Goal: Information Seeking & Learning: Learn about a topic

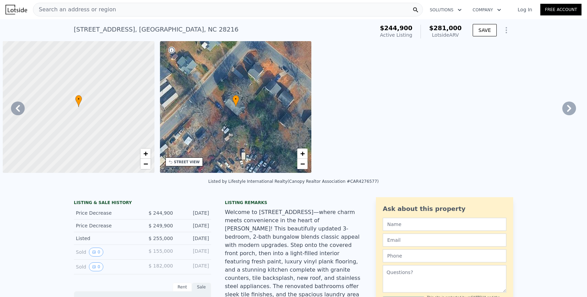
scroll to position [0, 5061]
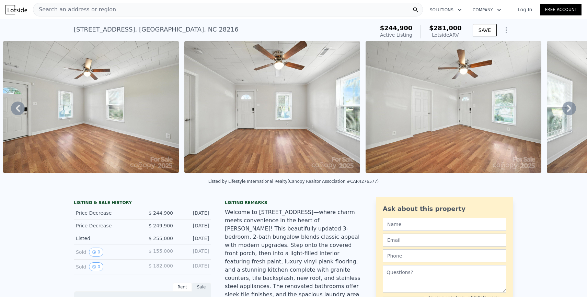
click at [92, 10] on span "Search an address or region" at bounding box center [74, 9] width 83 height 8
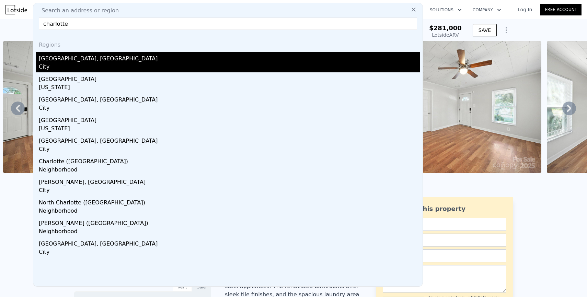
type input "charlotte"
click at [76, 56] on div "Charlotte, NC" at bounding box center [229, 57] width 381 height 11
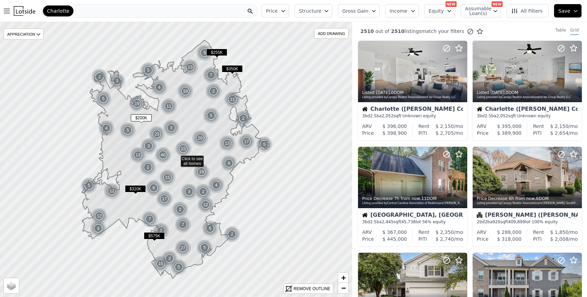
click at [285, 14] on button "Price" at bounding box center [275, 10] width 27 height 13
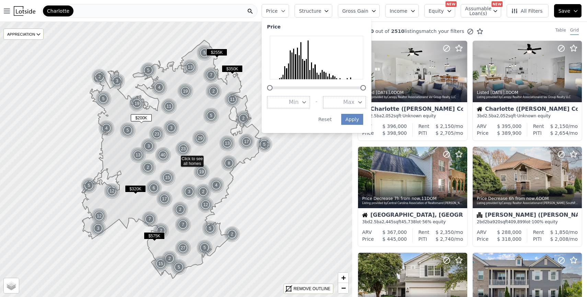
click at [355, 102] on span "Max" at bounding box center [348, 102] width 11 height 8
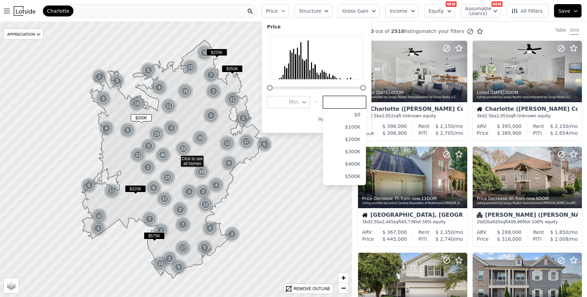
click at [346, 101] on input "number" at bounding box center [344, 102] width 43 height 12
type input "250000"
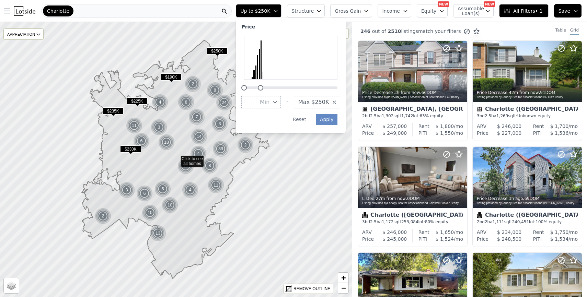
click at [519, 10] on span "All Filters • 1" at bounding box center [522, 11] width 39 height 7
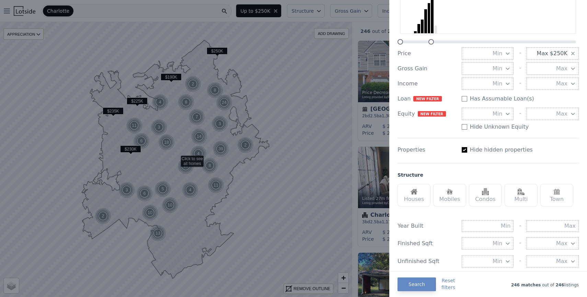
scroll to position [211, 0]
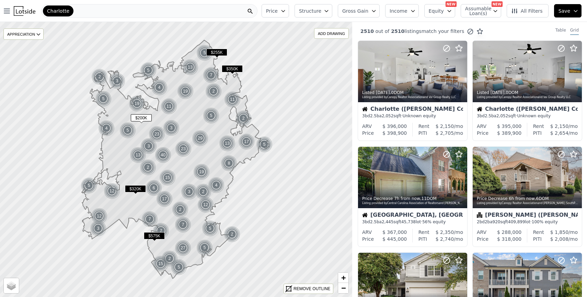
click at [224, 9] on div "Charlotte" at bounding box center [149, 11] width 216 height 14
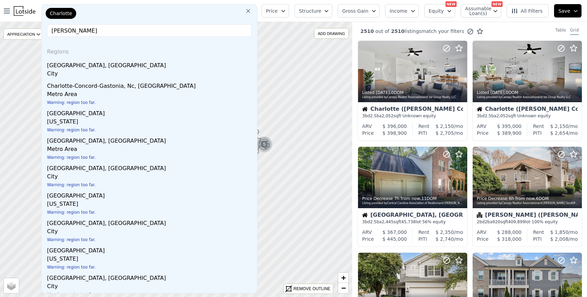
type input "charlotte"
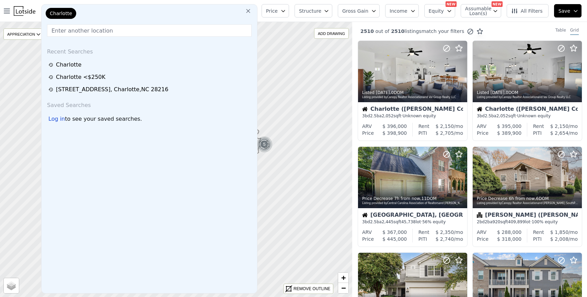
click at [320, 12] on span "Structure" at bounding box center [310, 11] width 22 height 7
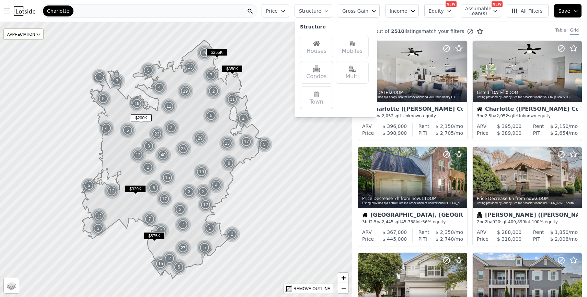
click at [278, 12] on span "Price" at bounding box center [272, 11] width 12 height 7
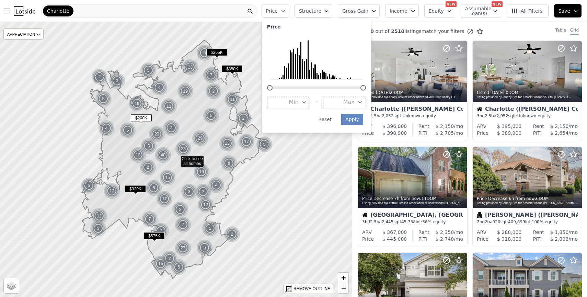
click at [341, 101] on button "Max" at bounding box center [344, 102] width 43 height 12
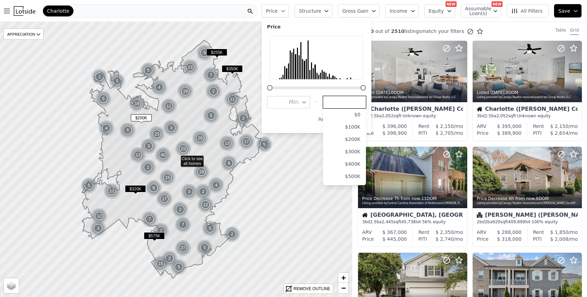
click at [341, 101] on input "number" at bounding box center [344, 102] width 43 height 12
type input "250000"
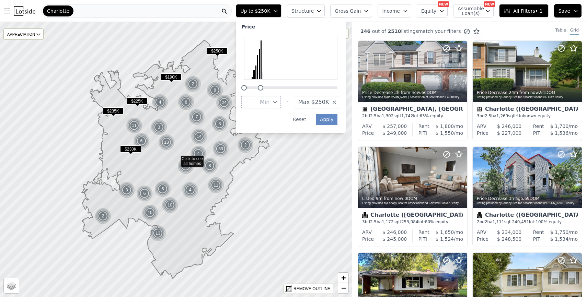
click at [400, 14] on span "Income" at bounding box center [391, 11] width 18 height 7
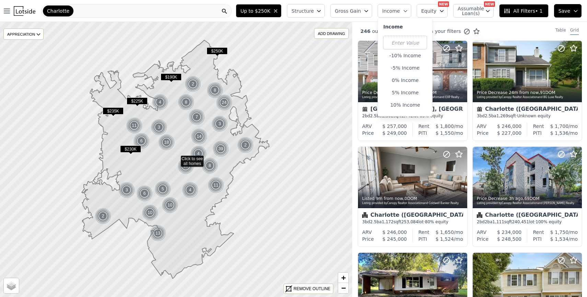
click at [507, 14] on icon at bounding box center [506, 11] width 7 height 7
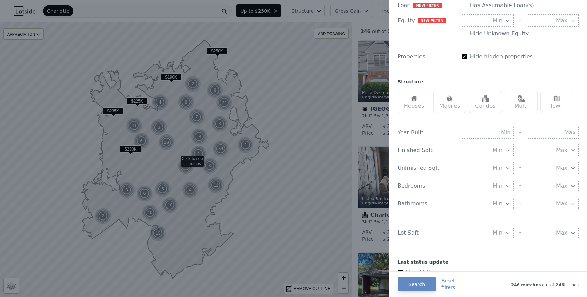
scroll to position [149, 0]
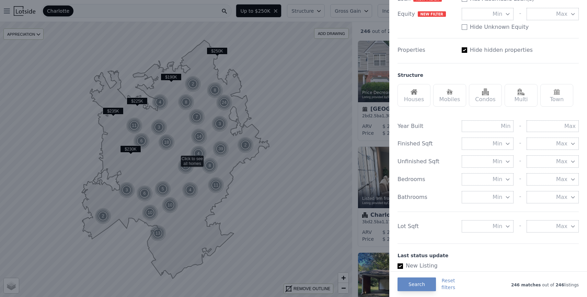
click at [501, 179] on span "Min" at bounding box center [497, 179] width 10 height 8
click at [505, 216] on button "2 beds" at bounding box center [488, 216] width 52 height 12
click at [538, 181] on button "Max" at bounding box center [552, 179] width 52 height 12
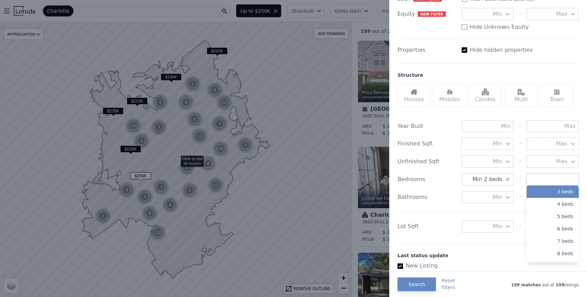
click at [546, 195] on button "3 beds" at bounding box center [552, 192] width 52 height 12
click at [502, 181] on button "Min 2 beds" at bounding box center [488, 179] width 52 height 12
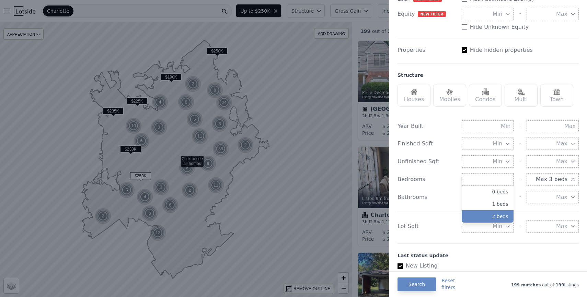
click at [540, 181] on span "Max 3 beds" at bounding box center [552, 179] width 32 height 8
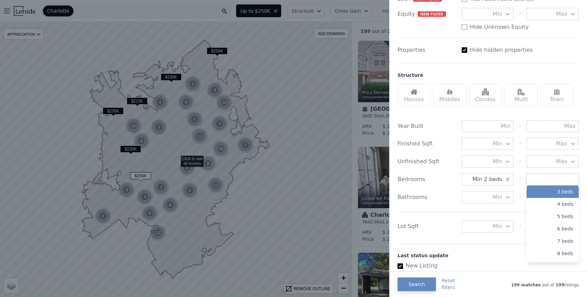
click at [497, 179] on span "Min 2 beds" at bounding box center [487, 179] width 30 height 8
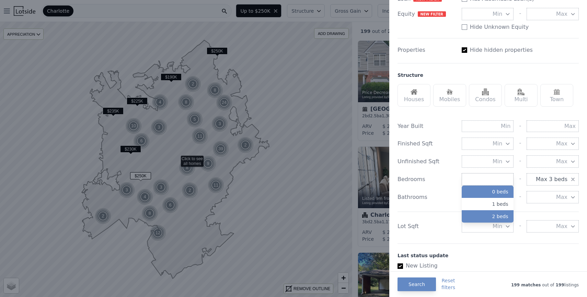
click at [496, 189] on button "0 beds" at bounding box center [488, 192] width 52 height 12
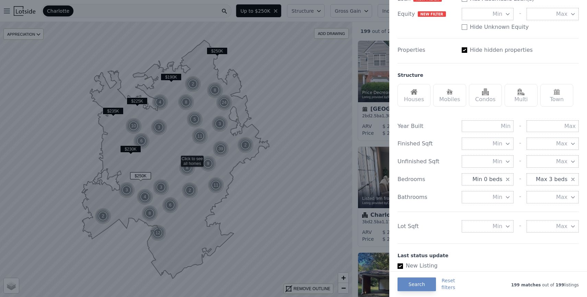
click at [541, 183] on span "Max 3 beds" at bounding box center [552, 179] width 32 height 8
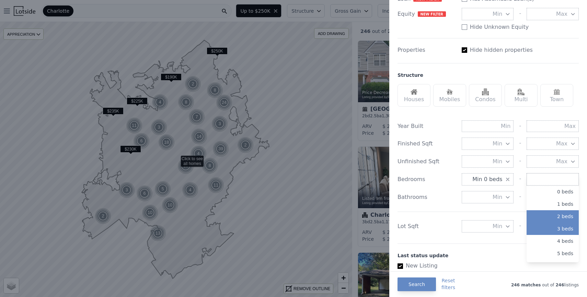
click at [551, 215] on button "2 beds" at bounding box center [552, 216] width 52 height 12
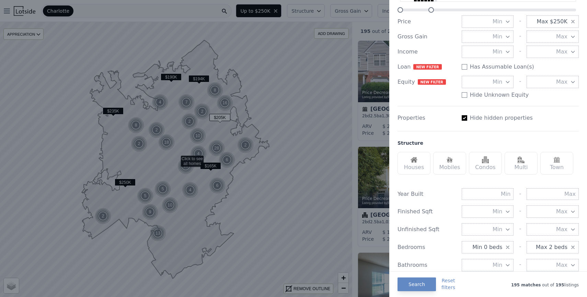
scroll to position [90, 0]
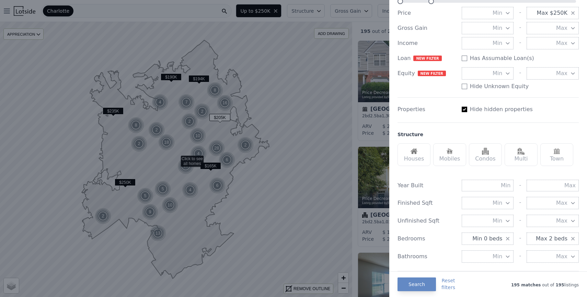
click at [419, 164] on div "Houses" at bounding box center [413, 154] width 33 height 23
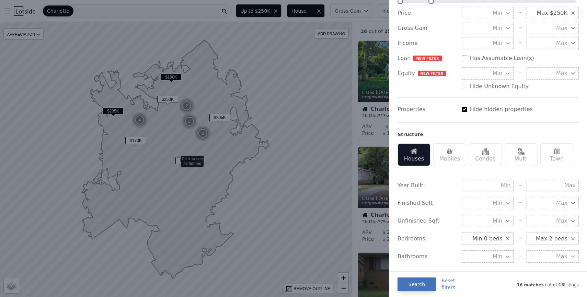
click at [422, 282] on button "Search" at bounding box center [416, 285] width 38 height 14
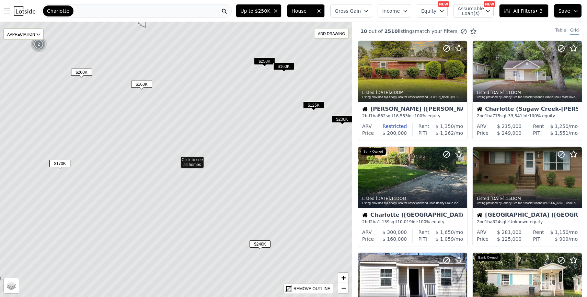
click at [259, 244] on span "$240K" at bounding box center [260, 244] width 21 height 7
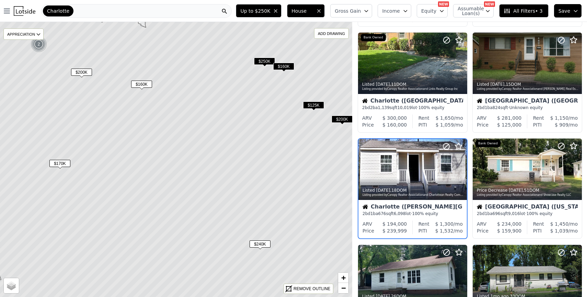
scroll to position [132, 0]
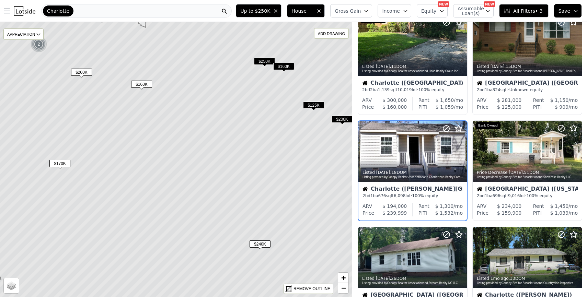
click at [392, 188] on div "Charlotte (Grier Heights)" at bounding box center [412, 189] width 100 height 7
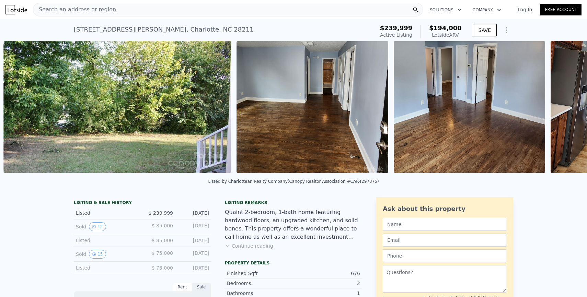
scroll to position [0, 721]
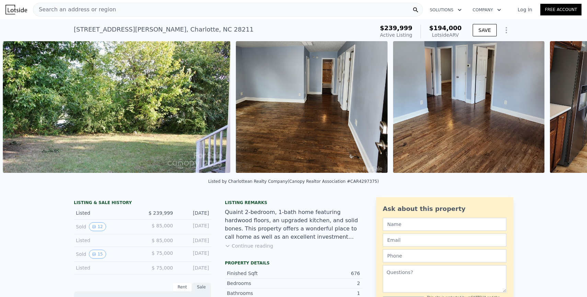
click at [259, 246] on button "Continue reading" at bounding box center [249, 246] width 48 height 7
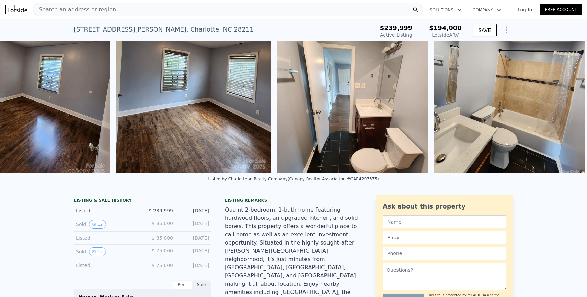
scroll to position [0, 1986]
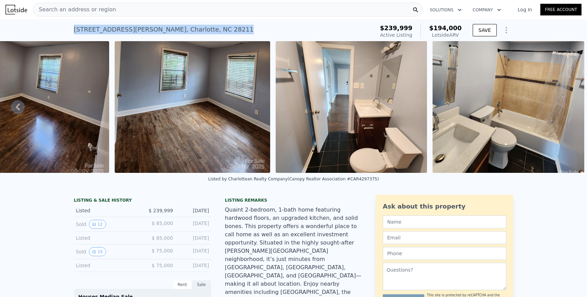
drag, startPoint x: 181, startPoint y: 30, endPoint x: 63, endPoint y: 30, distance: 117.7
click at [63, 30] on div "[STREET_ADDRESS][PERSON_NAME] Active at $239,999 (~ARV $194k ) $239,999 Active …" at bounding box center [293, 30] width 587 height 22
copy div "[STREET_ADDRESS][PERSON_NAME]"
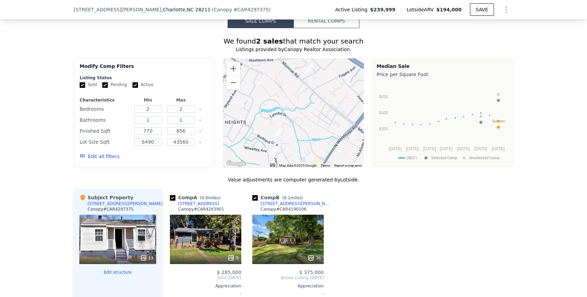
scroll to position [629, 0]
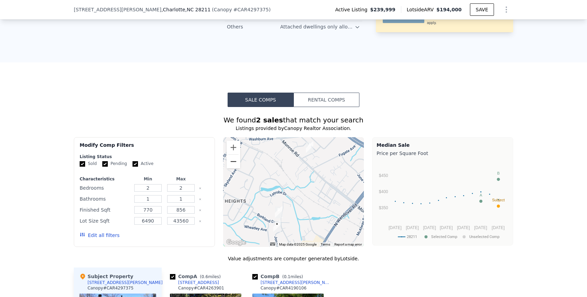
click at [233, 155] on button "Zoom out" at bounding box center [234, 162] width 14 height 14
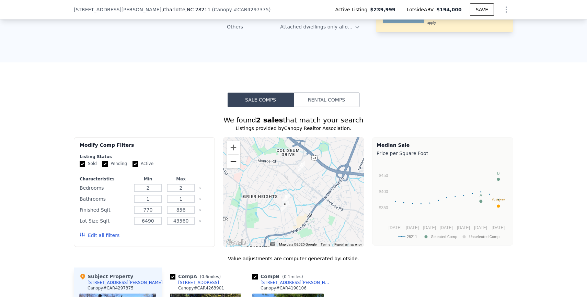
click at [233, 155] on button "Zoom out" at bounding box center [234, 162] width 14 height 14
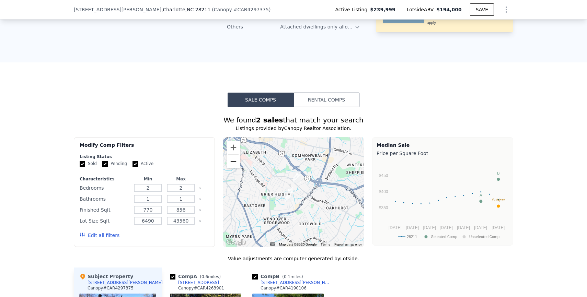
click at [316, 93] on button "Rental Comps" at bounding box center [326, 100] width 66 height 14
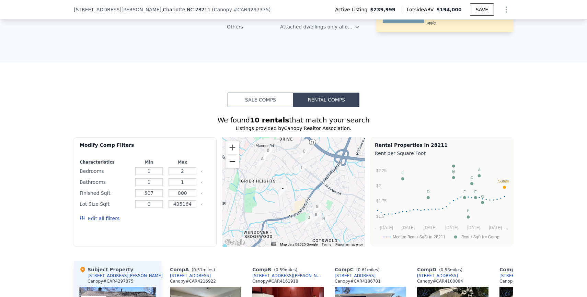
click at [236, 155] on button "Zoom out" at bounding box center [232, 162] width 14 height 14
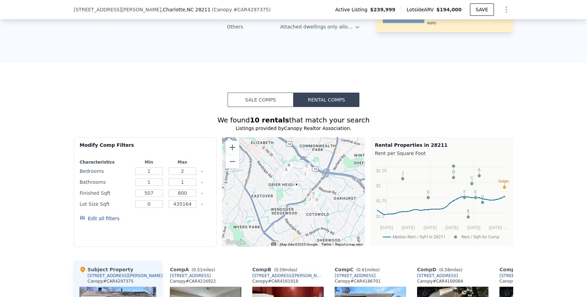
drag, startPoint x: 293, startPoint y: 168, endPoint x: 302, endPoint y: 166, distance: 9.4
click at [302, 166] on div at bounding box center [293, 192] width 143 height 110
click at [231, 155] on button "Zoom out" at bounding box center [232, 162] width 14 height 14
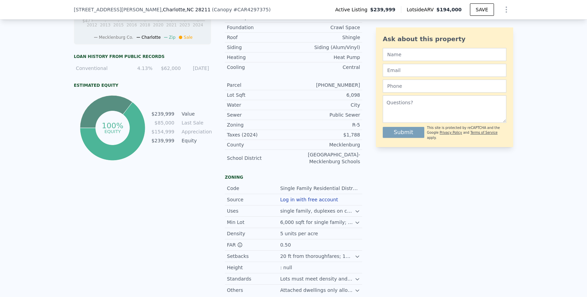
scroll to position [0, 0]
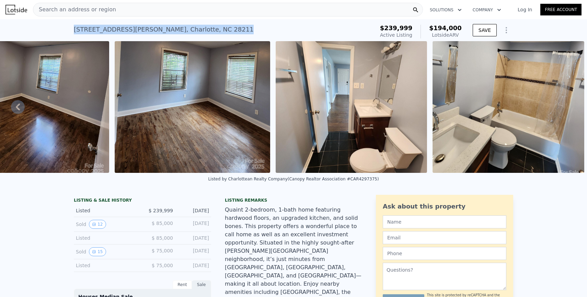
drag, startPoint x: 180, startPoint y: 27, endPoint x: 71, endPoint y: 28, distance: 108.8
click at [71, 28] on div "[STREET_ADDRESS][PERSON_NAME] Active at $239,999 (~ARV $194k ) $239,999 Active …" at bounding box center [293, 30] width 587 height 22
copy div "[STREET_ADDRESS][PERSON_NAME]"
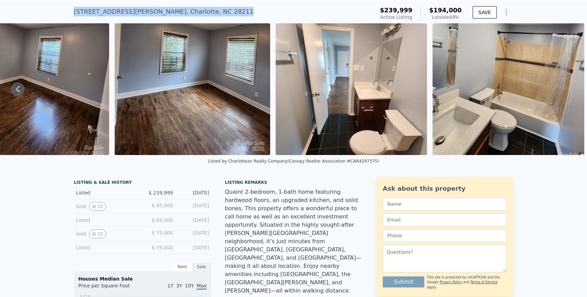
scroll to position [24, 0]
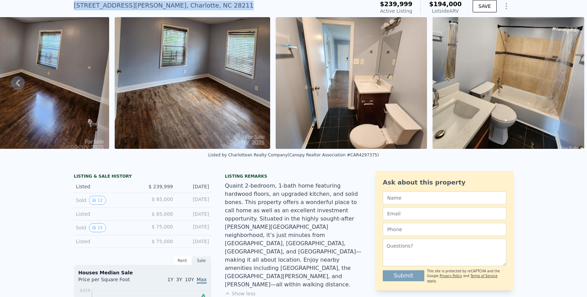
copy div "[STREET_ADDRESS][PERSON_NAME]"
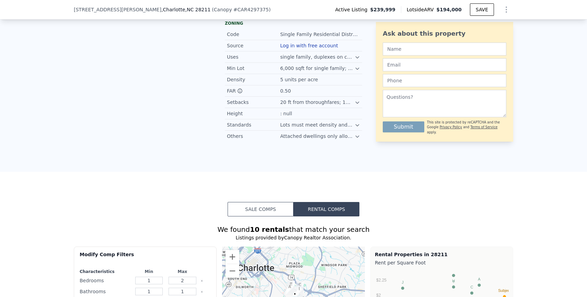
scroll to position [676, 0]
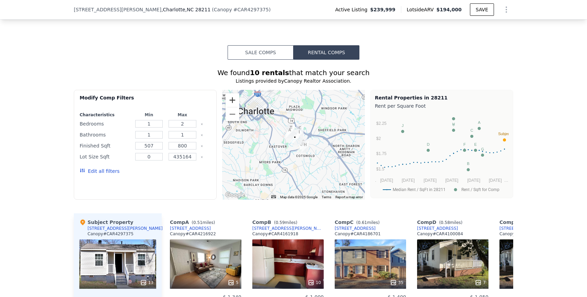
click at [233, 93] on button "Zoom in" at bounding box center [232, 100] width 14 height 14
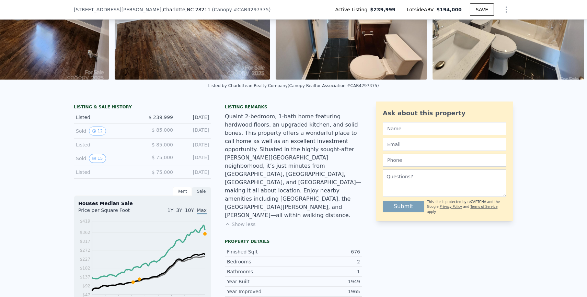
scroll to position [0, 0]
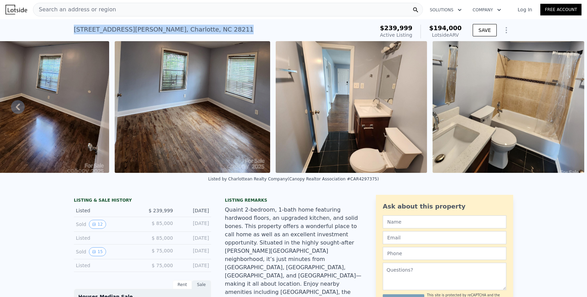
drag, startPoint x: 181, startPoint y: 30, endPoint x: 63, endPoint y: 29, distance: 117.4
click at [63, 29] on div "[STREET_ADDRESS][PERSON_NAME] Active at $239,999 (~ARV $194k ) $239,999 Active …" at bounding box center [293, 30] width 587 height 22
copy div "[STREET_ADDRESS][PERSON_NAME]"
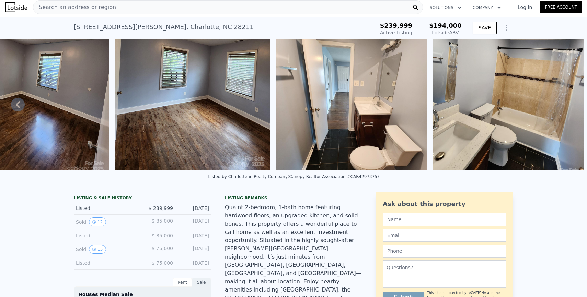
scroll to position [220, 0]
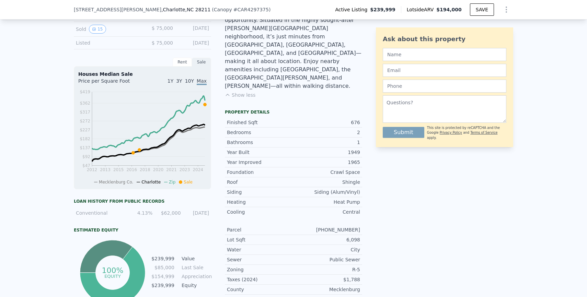
click at [243, 92] on button "Show less" at bounding box center [240, 95] width 31 height 7
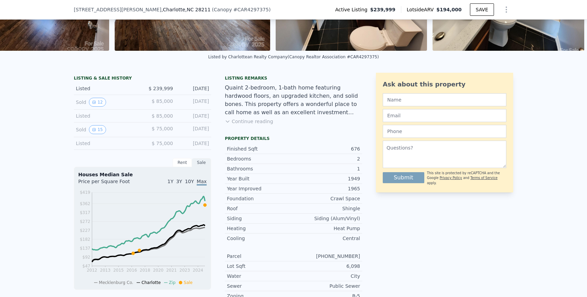
scroll to position [103, 0]
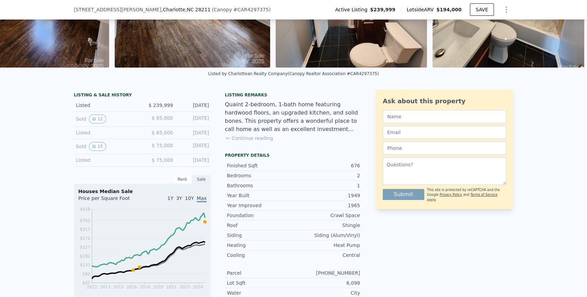
click at [256, 133] on div "Quaint 2-bedroom, 1-bath home featuring hardwood floors, an upgraded kitchen, a…" at bounding box center [293, 117] width 137 height 33
click at [255, 136] on button "Continue reading" at bounding box center [249, 138] width 48 height 7
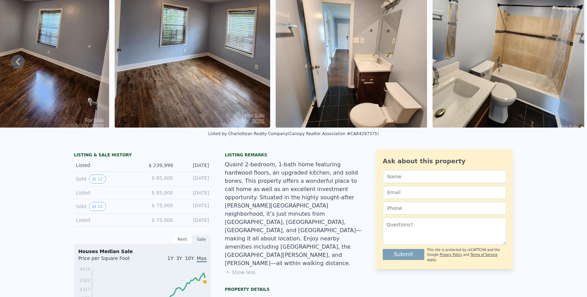
scroll to position [0, 0]
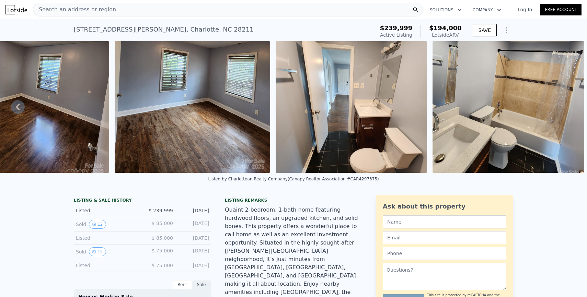
click at [20, 108] on icon at bounding box center [18, 107] width 14 height 14
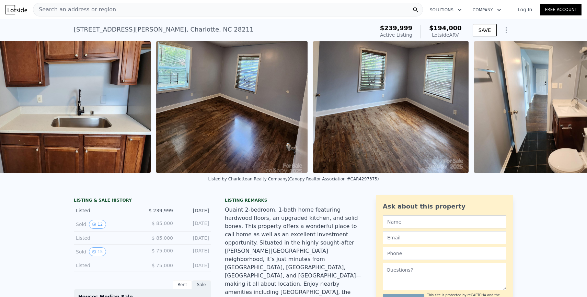
scroll to position [0, 1784]
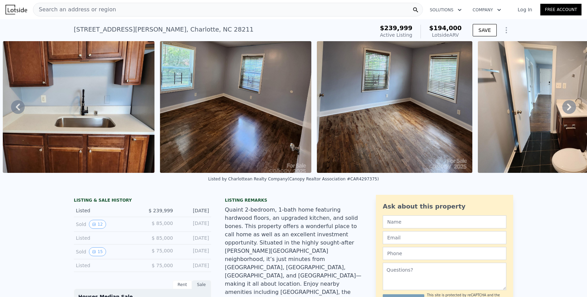
click at [20, 108] on icon at bounding box center [18, 107] width 14 height 14
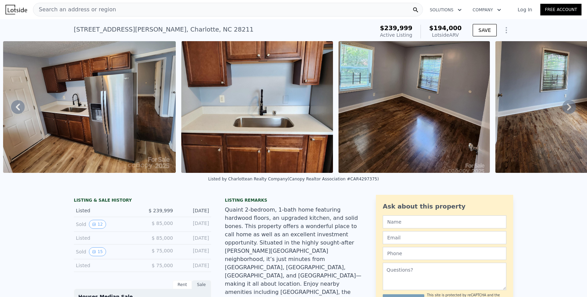
click at [20, 108] on icon at bounding box center [18, 107] width 14 height 14
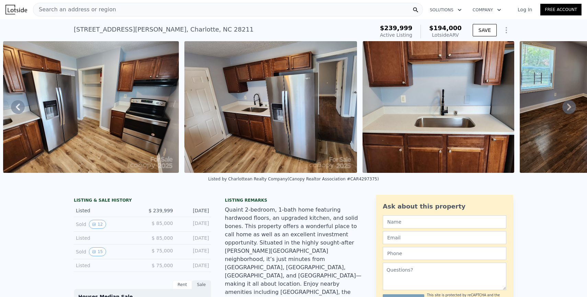
click at [20, 108] on icon at bounding box center [18, 107] width 14 height 14
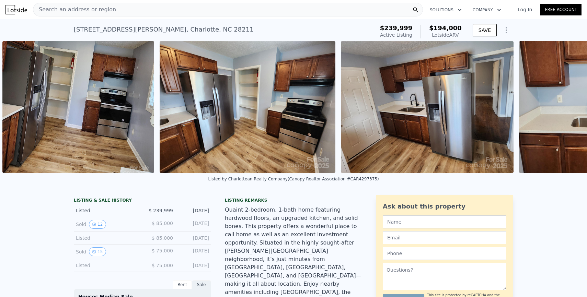
scroll to position [0, 1268]
click at [20, 108] on img at bounding box center [79, 107] width 152 height 132
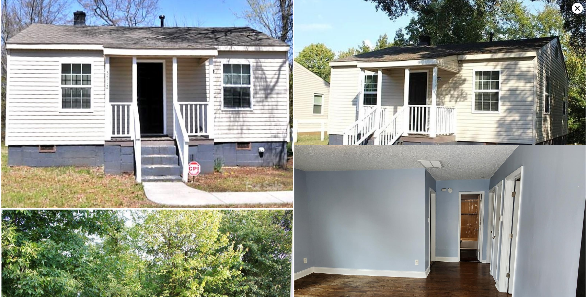
scroll to position [0, 0]
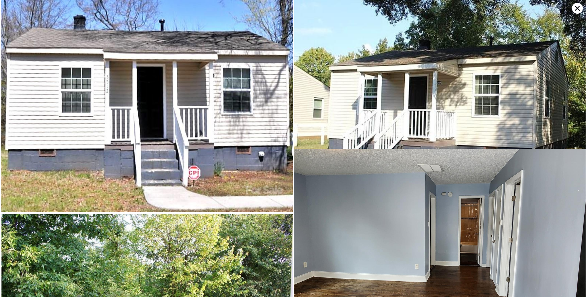
click at [578, 11] on icon at bounding box center [577, 8] width 11 height 11
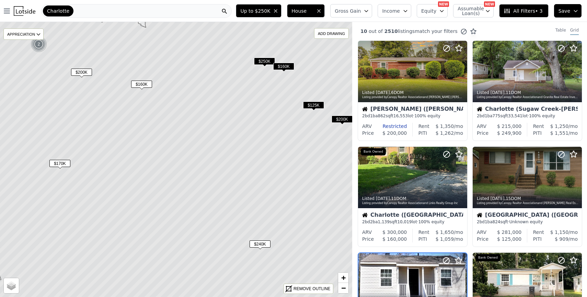
scroll to position [132, 0]
